Goal: Use online tool/utility: Utilize a website feature to perform a specific function

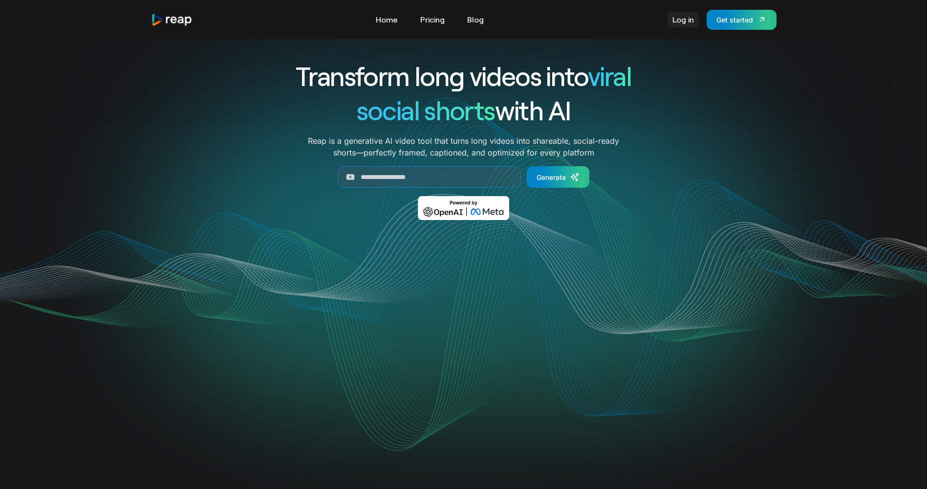
click at [687, 20] on link "Log in" at bounding box center [683, 20] width 31 height 16
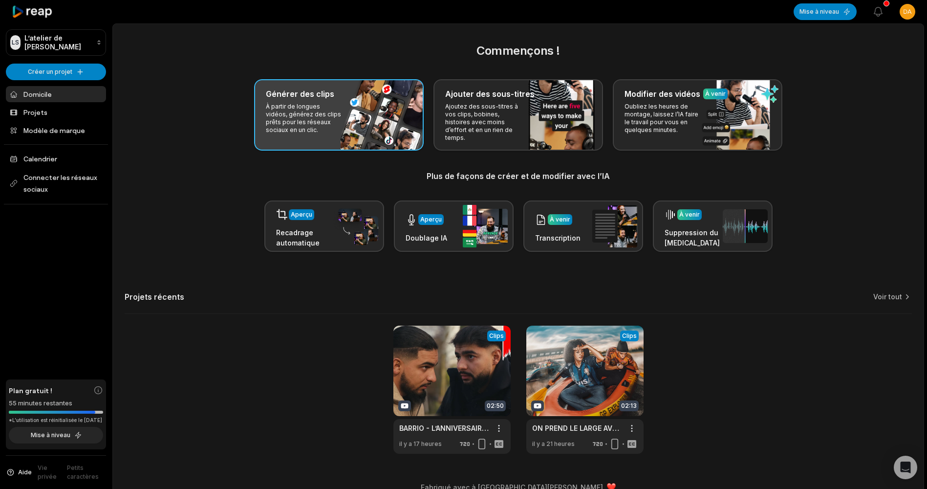
click at [376, 120] on div "Générer des clips À partir de longues vidéos, générez des clips prêts pour les …" at bounding box center [339, 114] width 170 height 71
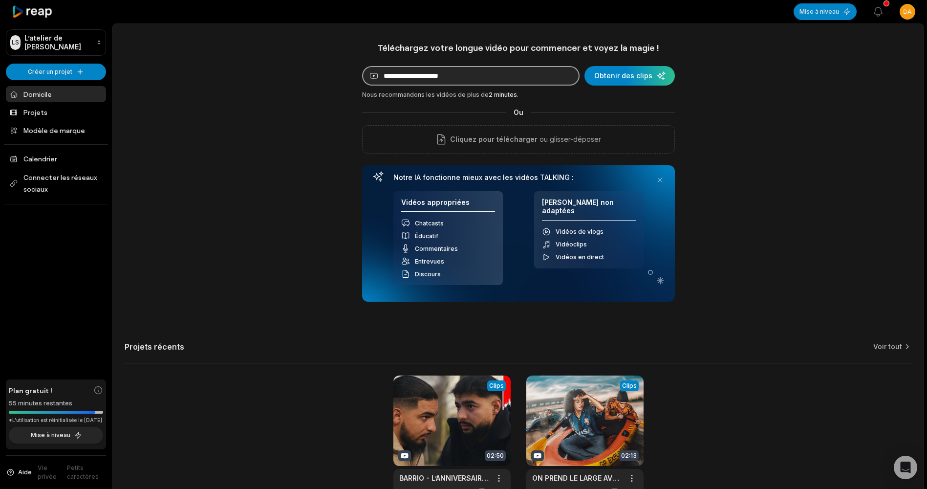
click at [433, 69] on input at bounding box center [471, 76] width 218 height 20
paste input "**********"
type input "**********"
click at [620, 82] on div "submit" at bounding box center [630, 76] width 90 height 20
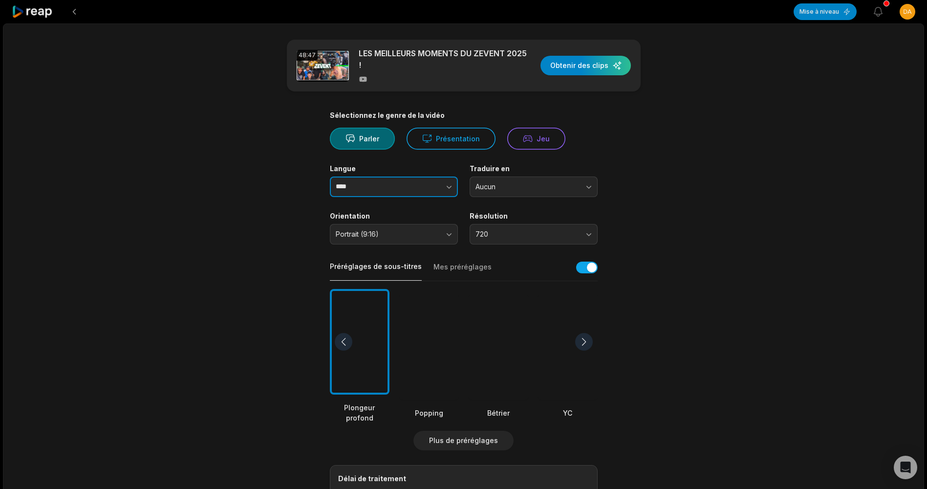
click at [355, 191] on input "****" at bounding box center [394, 186] width 128 height 21
click at [448, 187] on icon "button" at bounding box center [449, 187] width 5 height 3
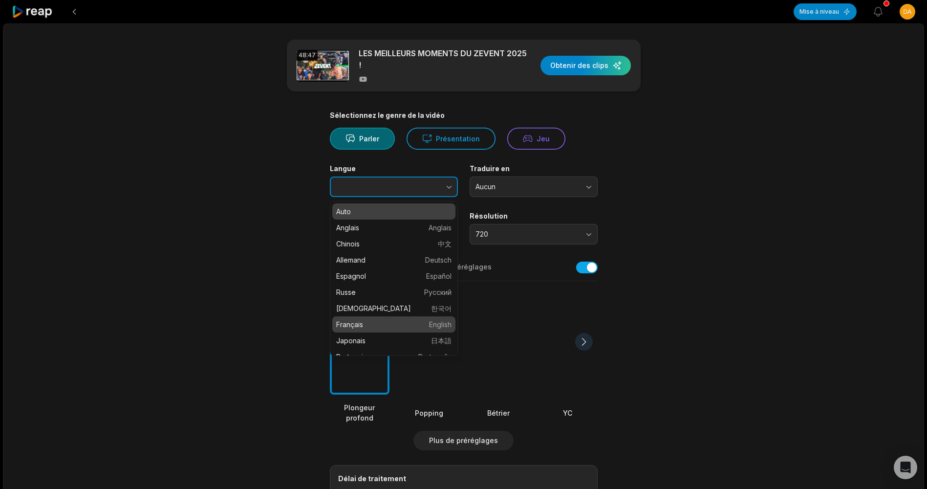
type input "******"
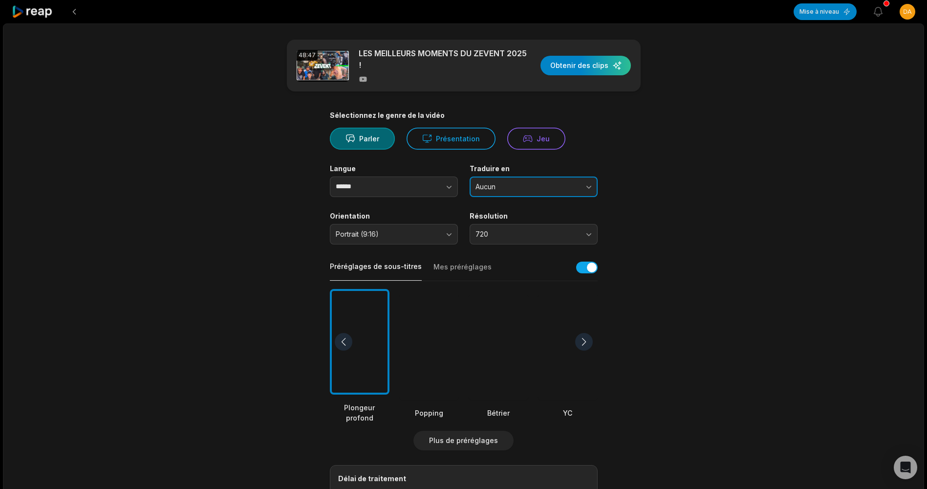
click at [495, 178] on button "Aucun" at bounding box center [534, 186] width 128 height 21
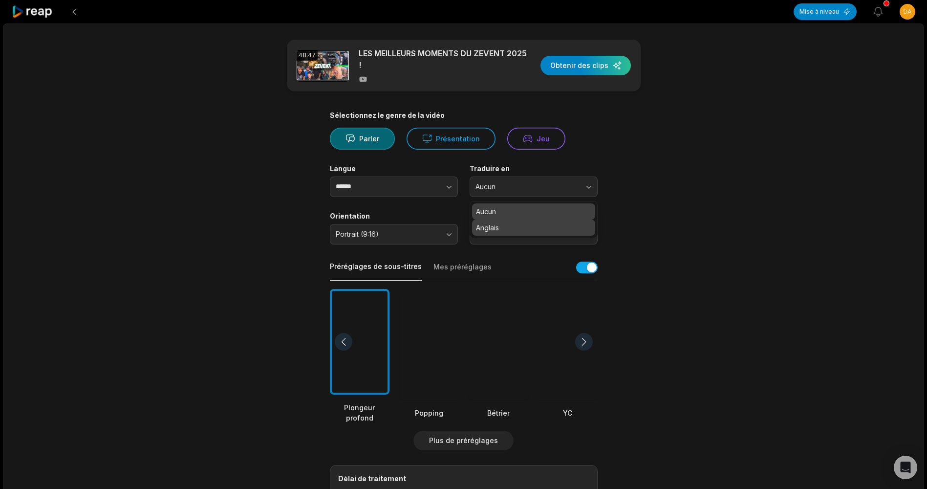
click at [494, 228] on p "Anglais" at bounding box center [533, 227] width 115 height 10
click at [489, 233] on span "720" at bounding box center [527, 234] width 103 height 9
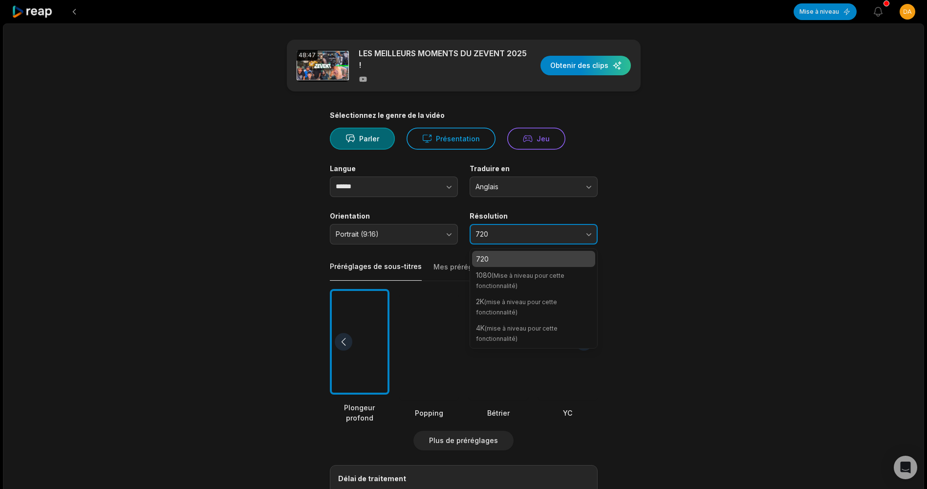
click at [489, 233] on span "720" at bounding box center [527, 234] width 103 height 9
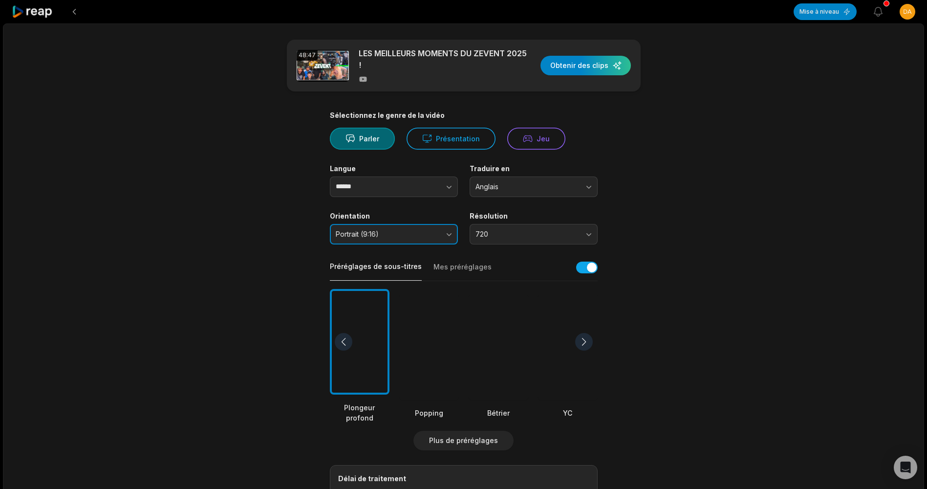
click at [404, 234] on span "Portrait (9:16)" at bounding box center [387, 234] width 103 height 9
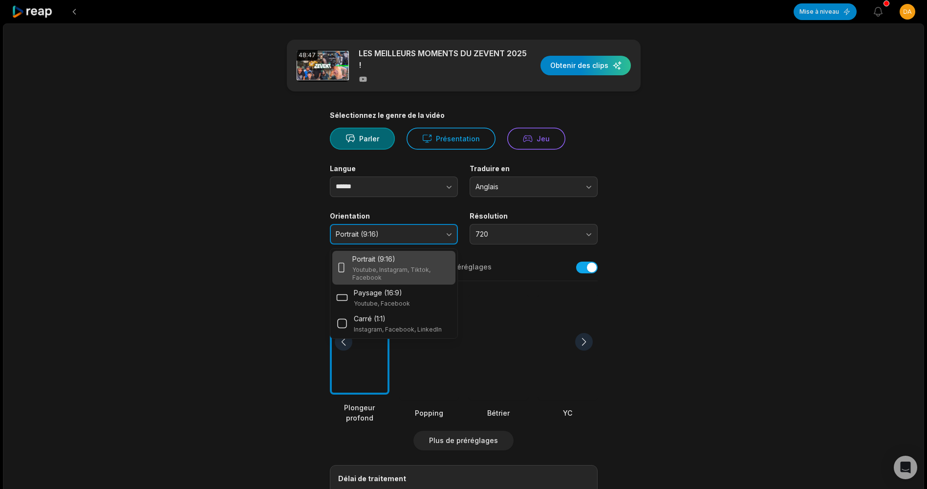
click at [404, 234] on span "Portrait (9:16)" at bounding box center [387, 234] width 103 height 9
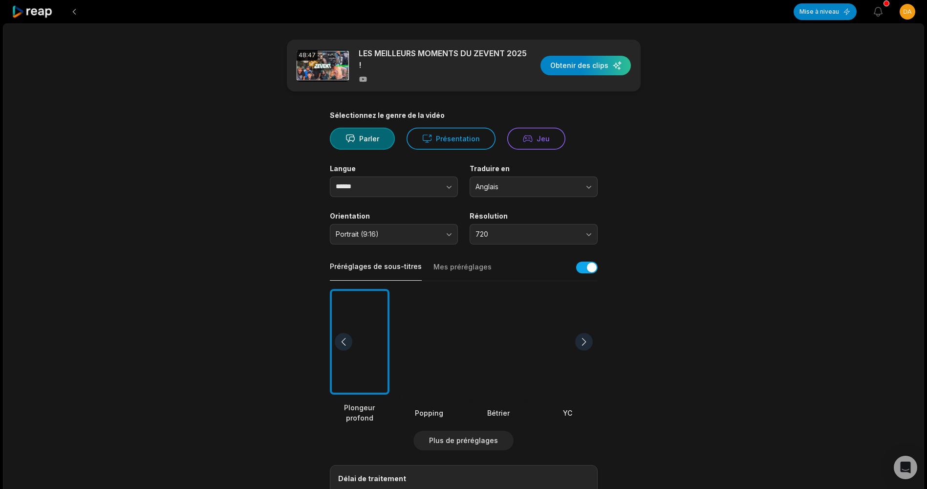
click at [425, 341] on div at bounding box center [429, 347] width 60 height 106
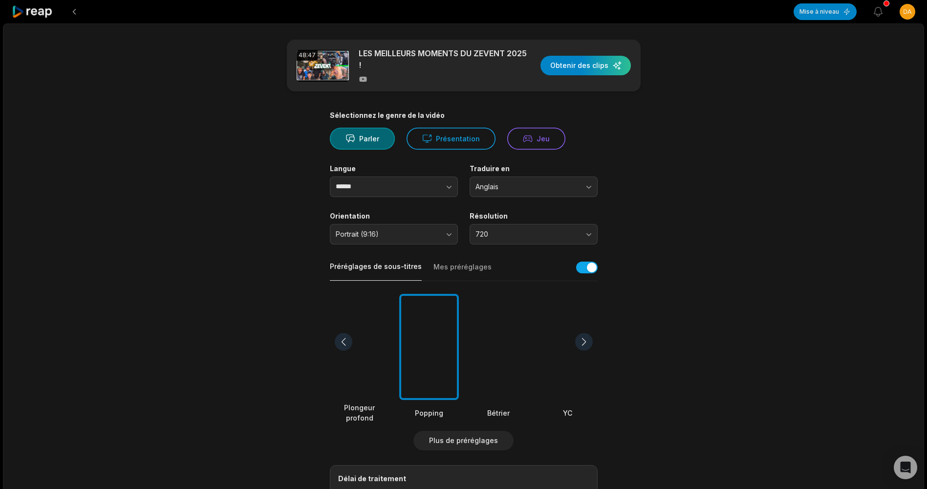
click at [489, 330] on div at bounding box center [499, 347] width 60 height 106
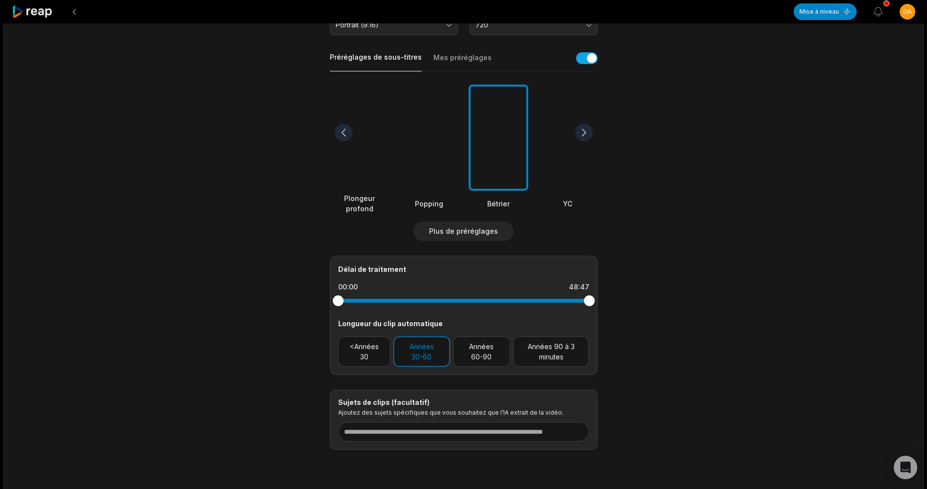
scroll to position [240, 0]
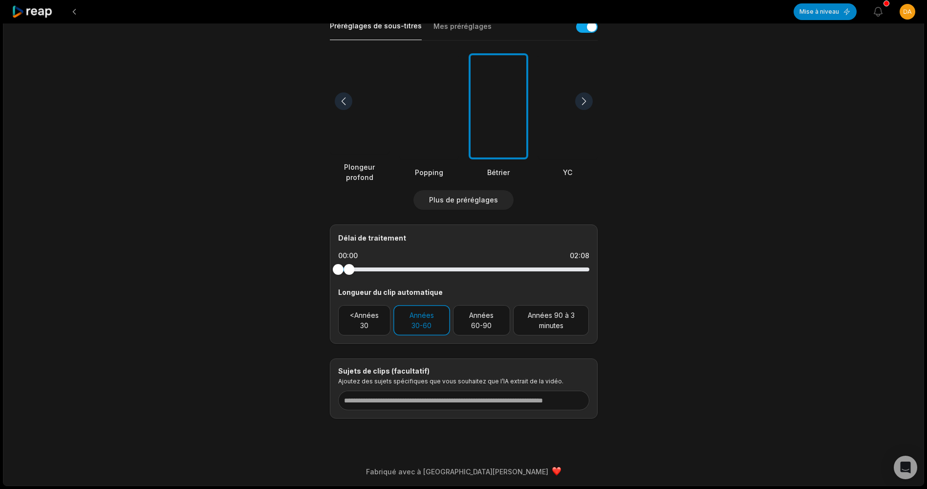
drag, startPoint x: 593, startPoint y: 273, endPoint x: 297, endPoint y: 298, distance: 297.2
click at [297, 298] on main "48:47 LES MEILLEURS MOMENTS DU ZEVENT 2025 ! Obtenir des clips Sélectionnez le …" at bounding box center [463, 108] width 473 height 619
drag, startPoint x: 342, startPoint y: 268, endPoint x: 348, endPoint y: 268, distance: 6.4
click at [348, 268] on div at bounding box center [463, 269] width 251 height 4
drag, startPoint x: 341, startPoint y: 271, endPoint x: 353, endPoint y: 271, distance: 12.7
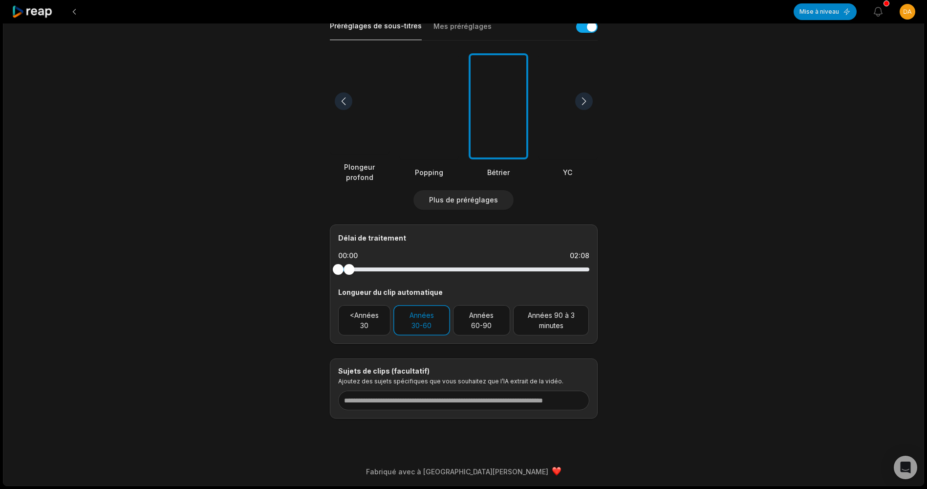
click at [353, 271] on div at bounding box center [463, 269] width 251 height 4
click at [355, 271] on div at bounding box center [354, 269] width 11 height 11
drag, startPoint x: 339, startPoint y: 270, endPoint x: 358, endPoint y: 270, distance: 19.1
click at [358, 270] on div at bounding box center [463, 269] width 251 height 4
drag, startPoint x: 358, startPoint y: 270, endPoint x: 349, endPoint y: 272, distance: 9.5
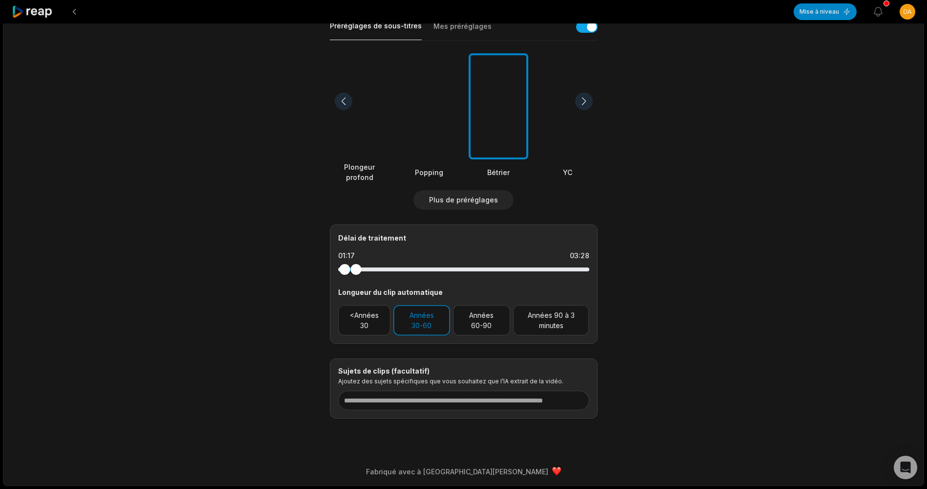
click at [349, 271] on div at bounding box center [463, 269] width 251 height 4
drag, startPoint x: 344, startPoint y: 271, endPoint x: 325, endPoint y: 271, distance: 18.6
click at [325, 271] on main "48:47 LES MEILLEURS MOMENTS DU ZEVENT 2025 ! Obtenir des clips Sélectionnez le …" at bounding box center [463, 108] width 473 height 619
drag, startPoint x: 351, startPoint y: 268, endPoint x: 332, endPoint y: 271, distance: 18.8
click at [332, 271] on div "Délai de traitement 00:00 02:20 Longueur du clip automatique <Années 30 Années …" at bounding box center [464, 283] width 268 height 119
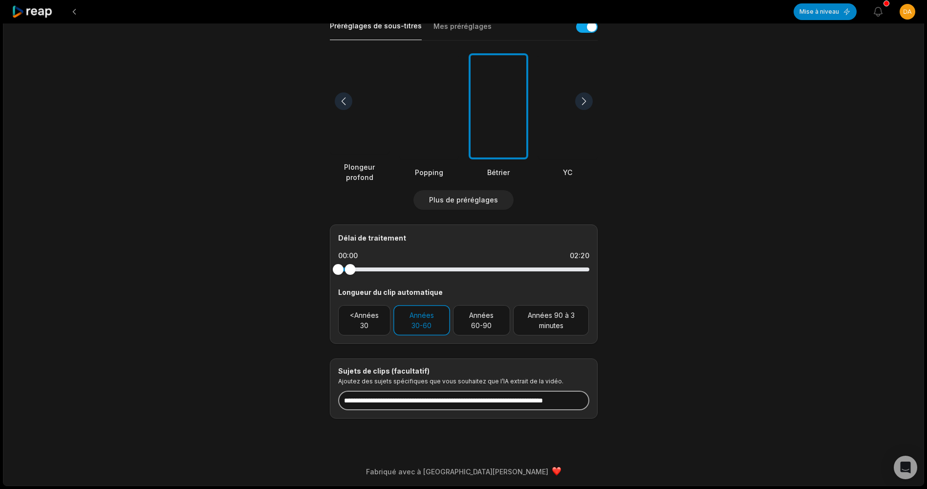
click at [458, 400] on input at bounding box center [463, 401] width 251 height 20
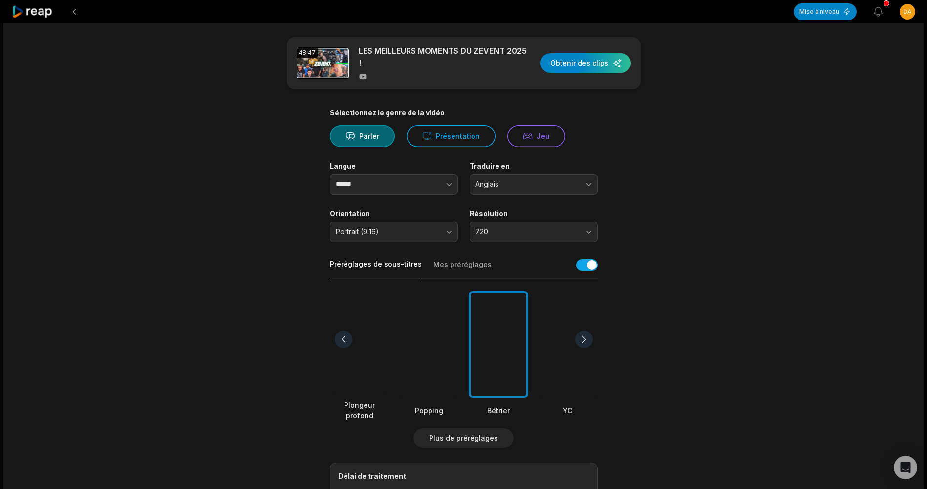
scroll to position [0, 0]
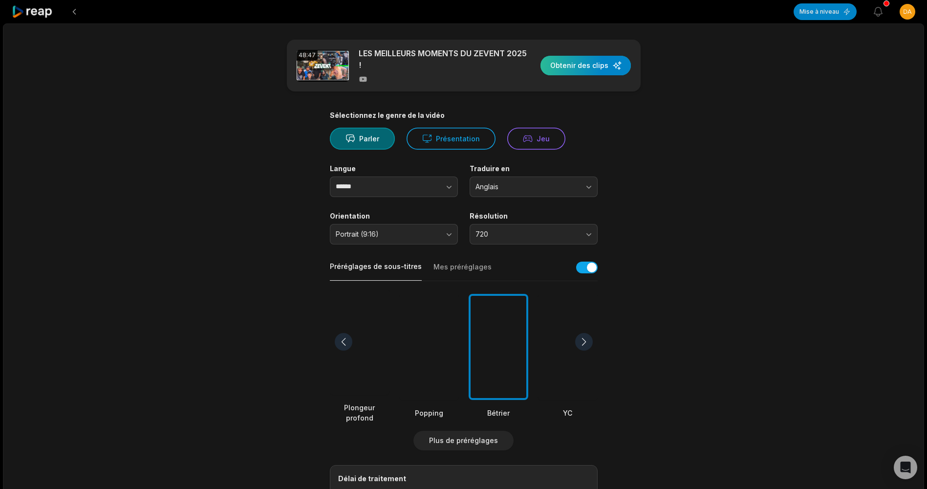
type input "**********"
click at [582, 60] on div "button" at bounding box center [586, 66] width 90 height 20
